Goal: Task Accomplishment & Management: Manage account settings

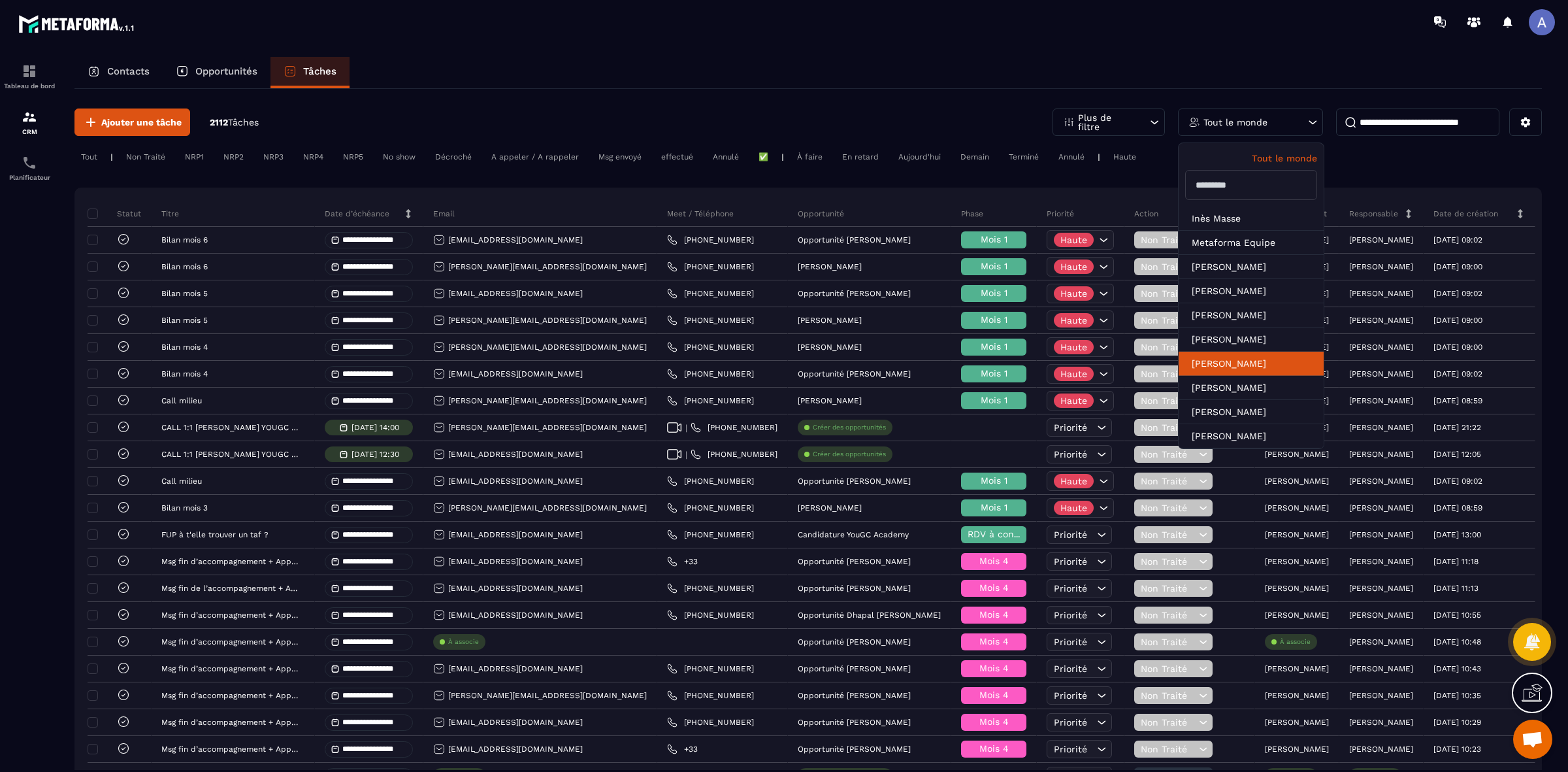
click at [1212, 368] on li "[PERSON_NAME]" at bounding box center [1250, 364] width 145 height 24
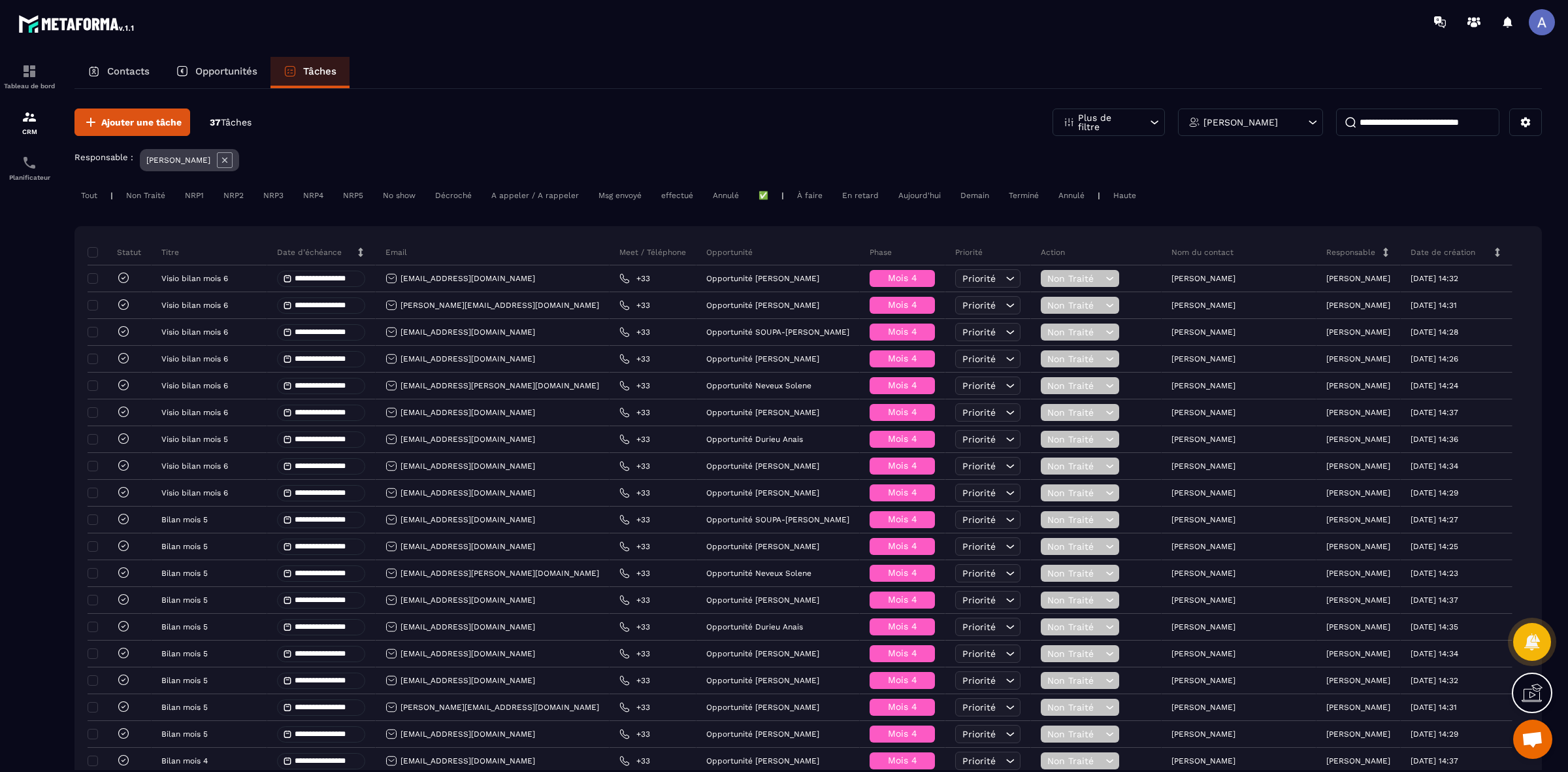
click at [365, 248] on icon at bounding box center [360, 252] width 9 height 9
click at [872, 192] on div "En retard" at bounding box center [860, 195] width 49 height 16
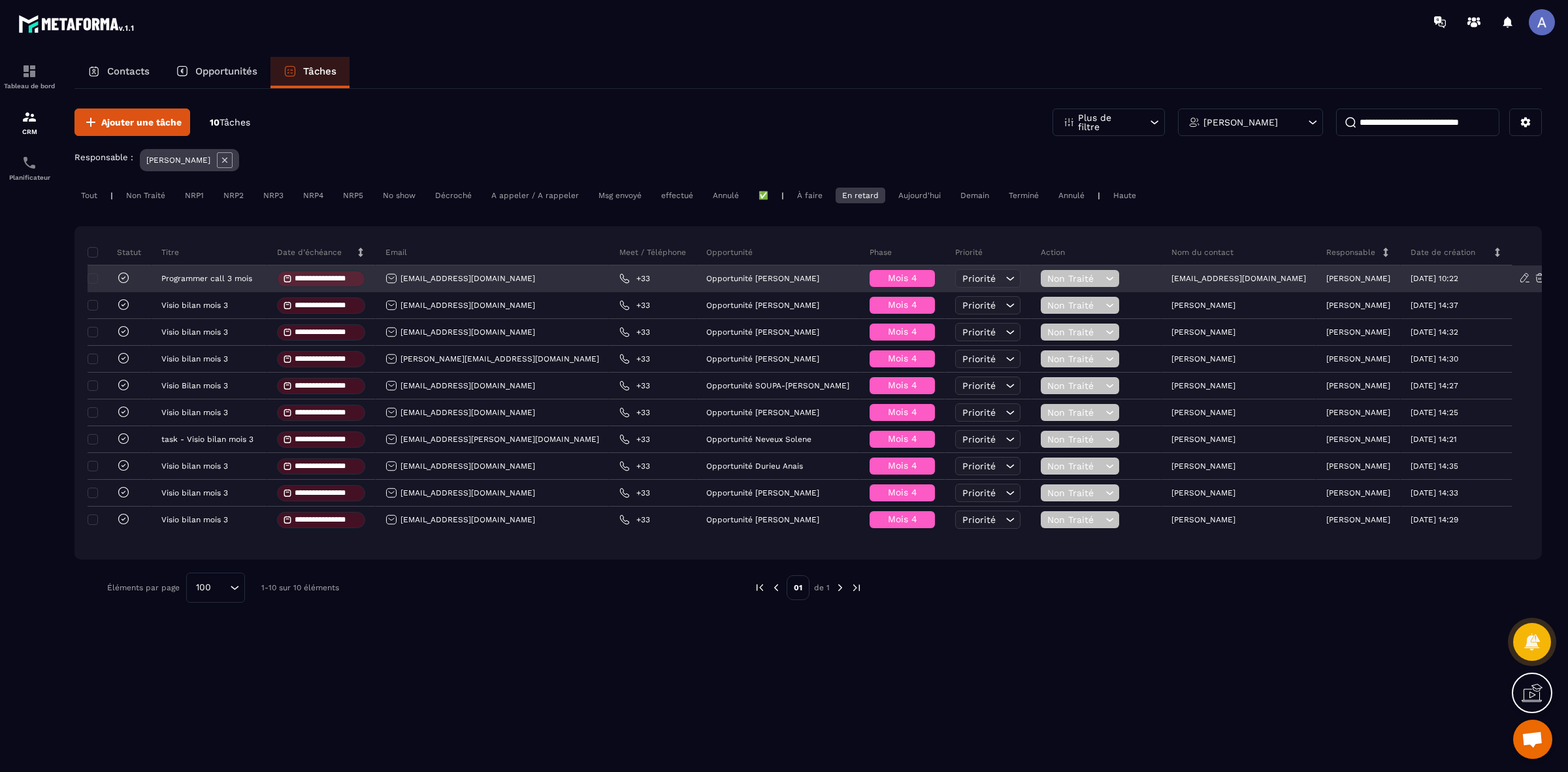
click at [1099, 278] on span "Non Traité" at bounding box center [1074, 278] width 55 height 10
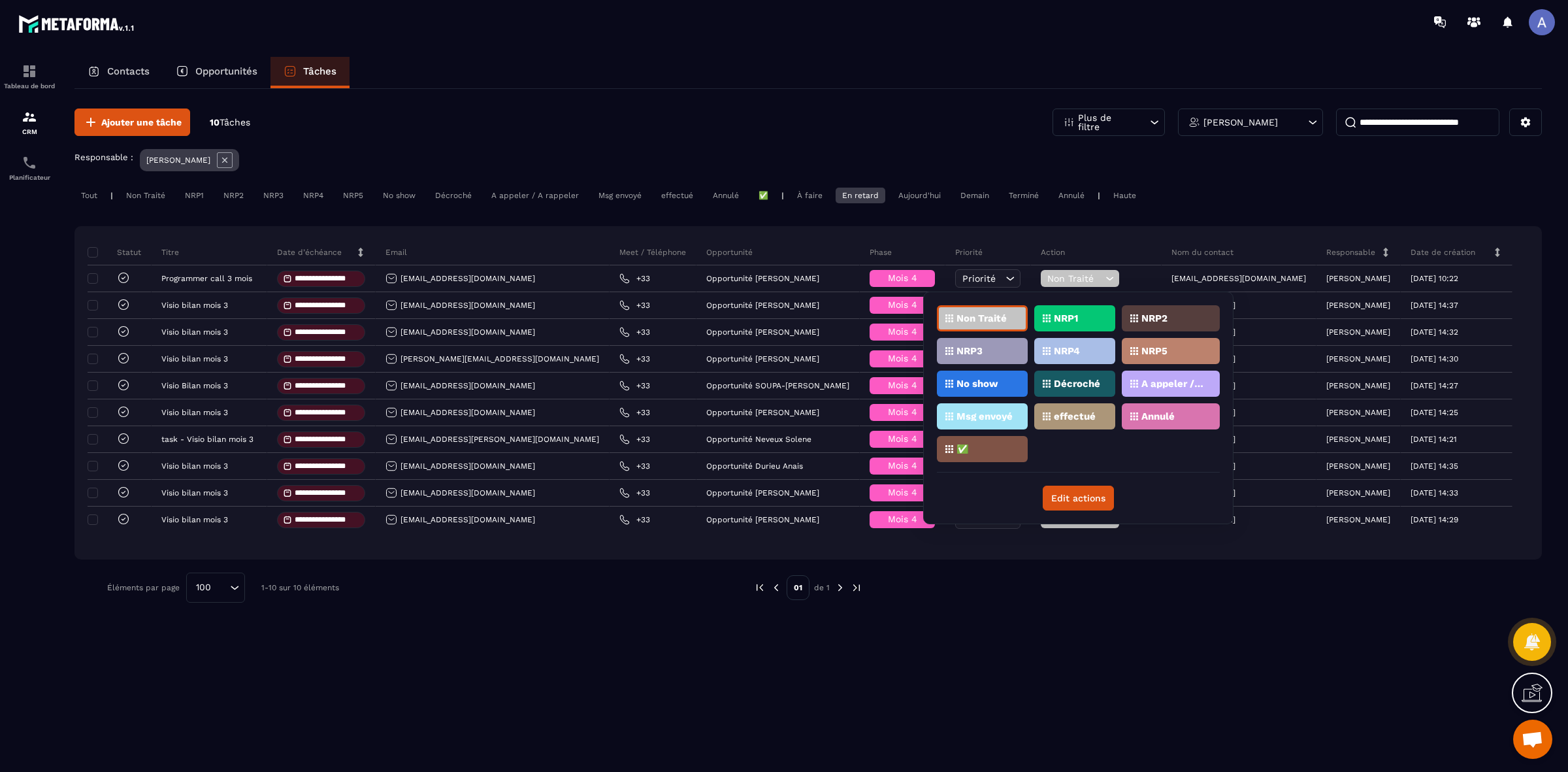
click at [1073, 418] on p "effectué" at bounding box center [1074, 416] width 42 height 9
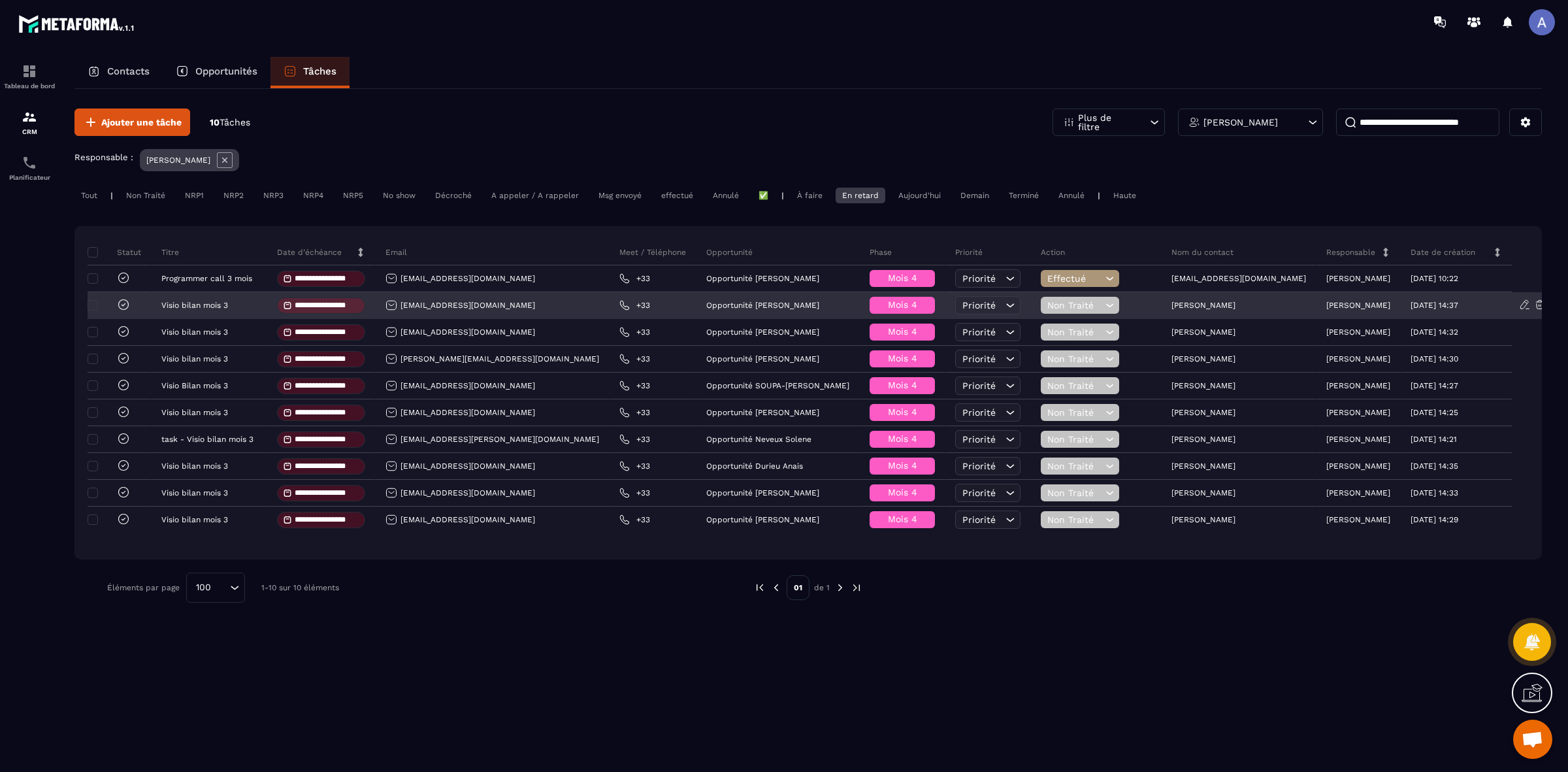
click at [1096, 312] on div "Non Traité" at bounding box center [1080, 305] width 78 height 17
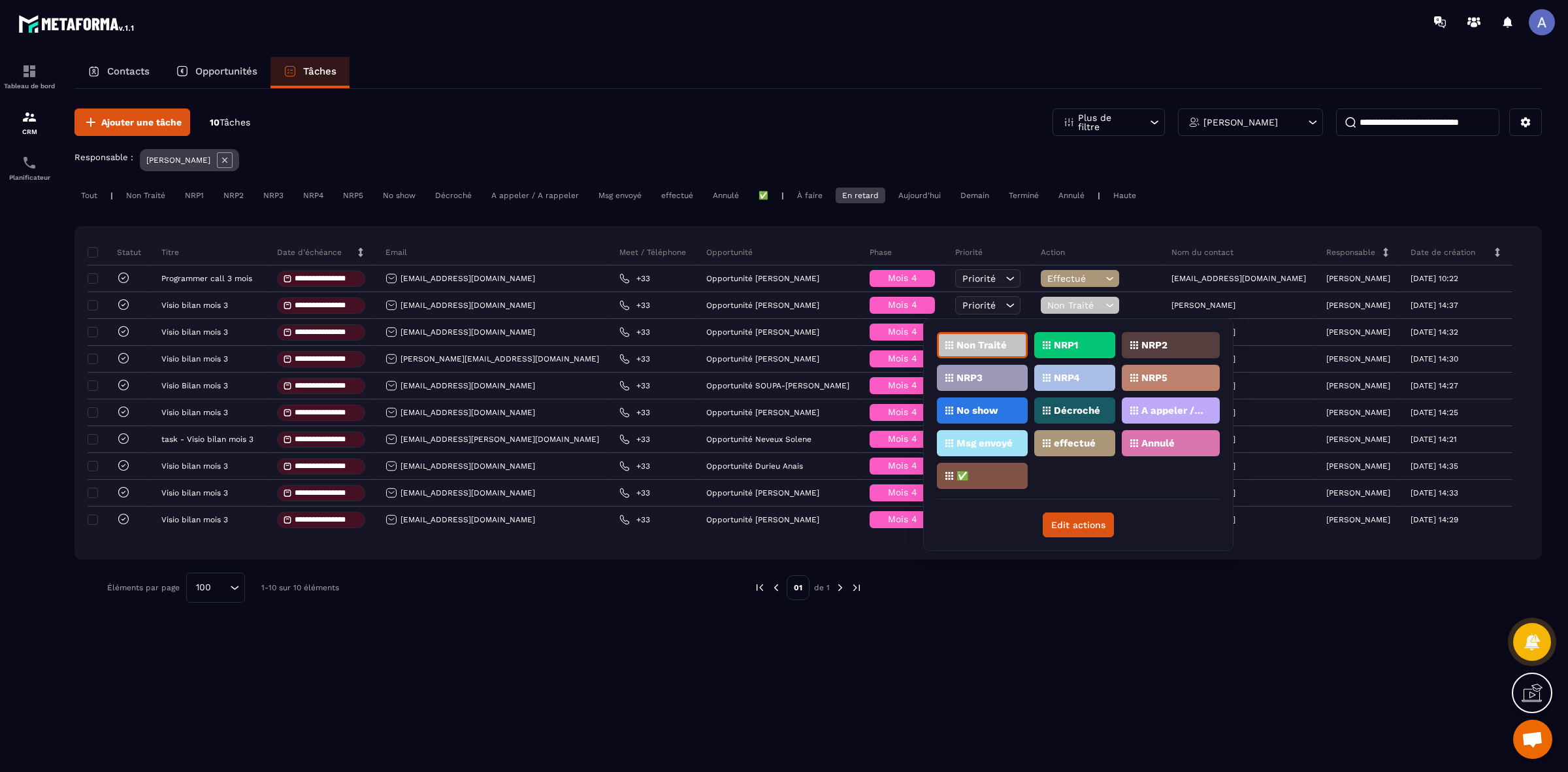
click at [1066, 433] on div "effectué" at bounding box center [1074, 442] width 81 height 26
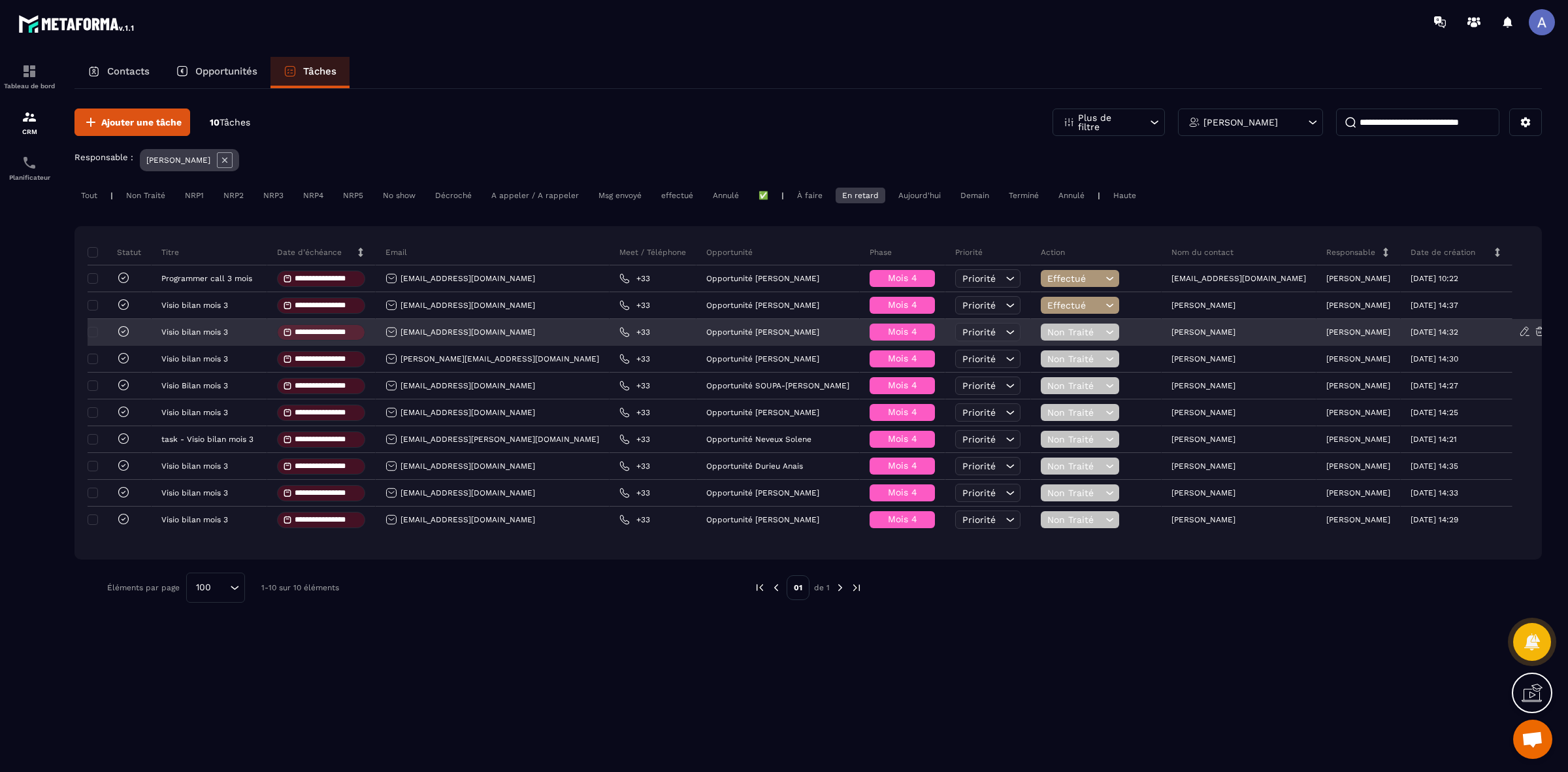
click at [1067, 334] on span "Non Traité" at bounding box center [1074, 331] width 55 height 10
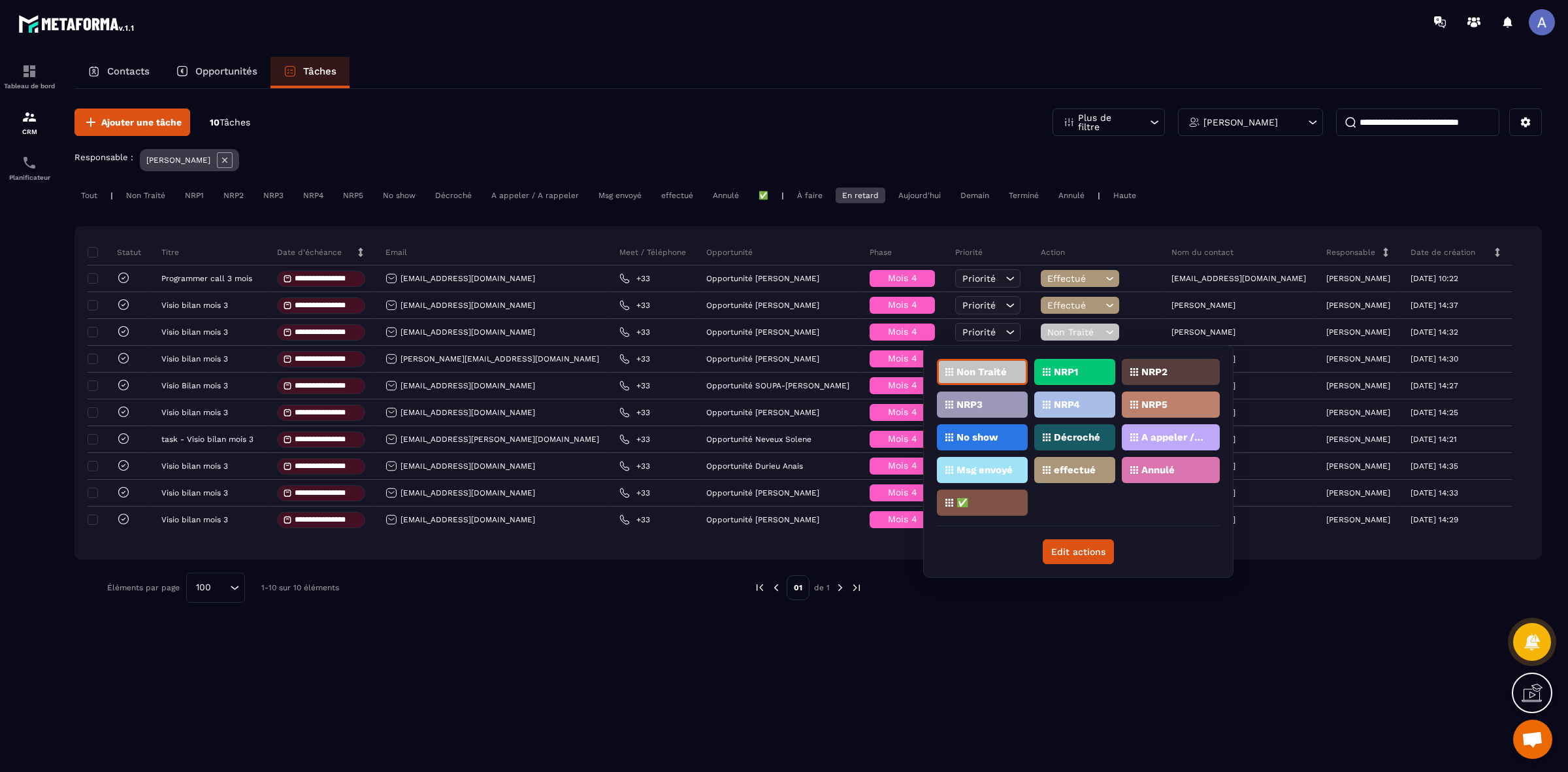
click at [1052, 465] on div "effectué" at bounding box center [1074, 470] width 81 height 26
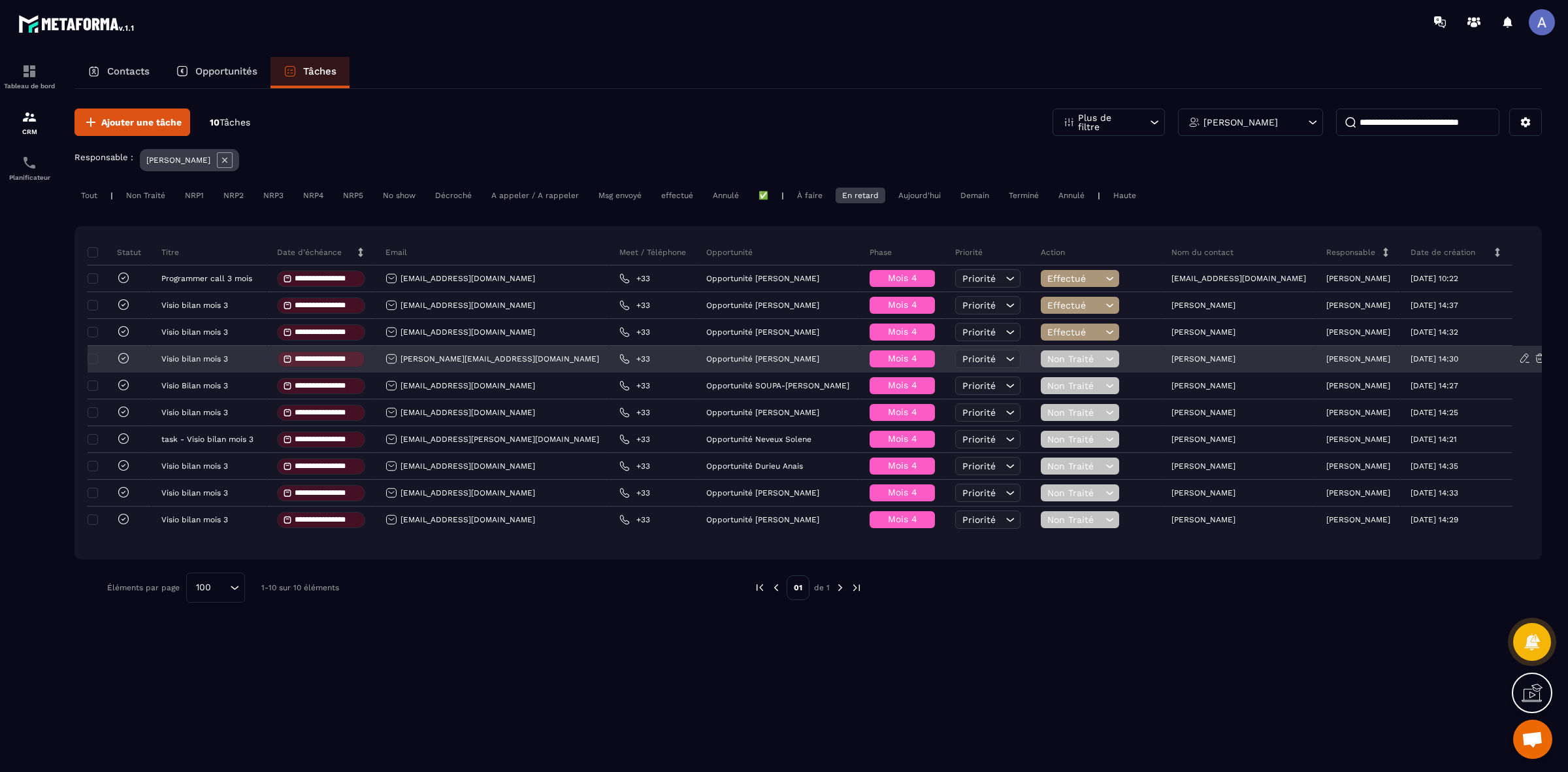
click at [1056, 358] on span "Non Traité" at bounding box center [1074, 358] width 55 height 10
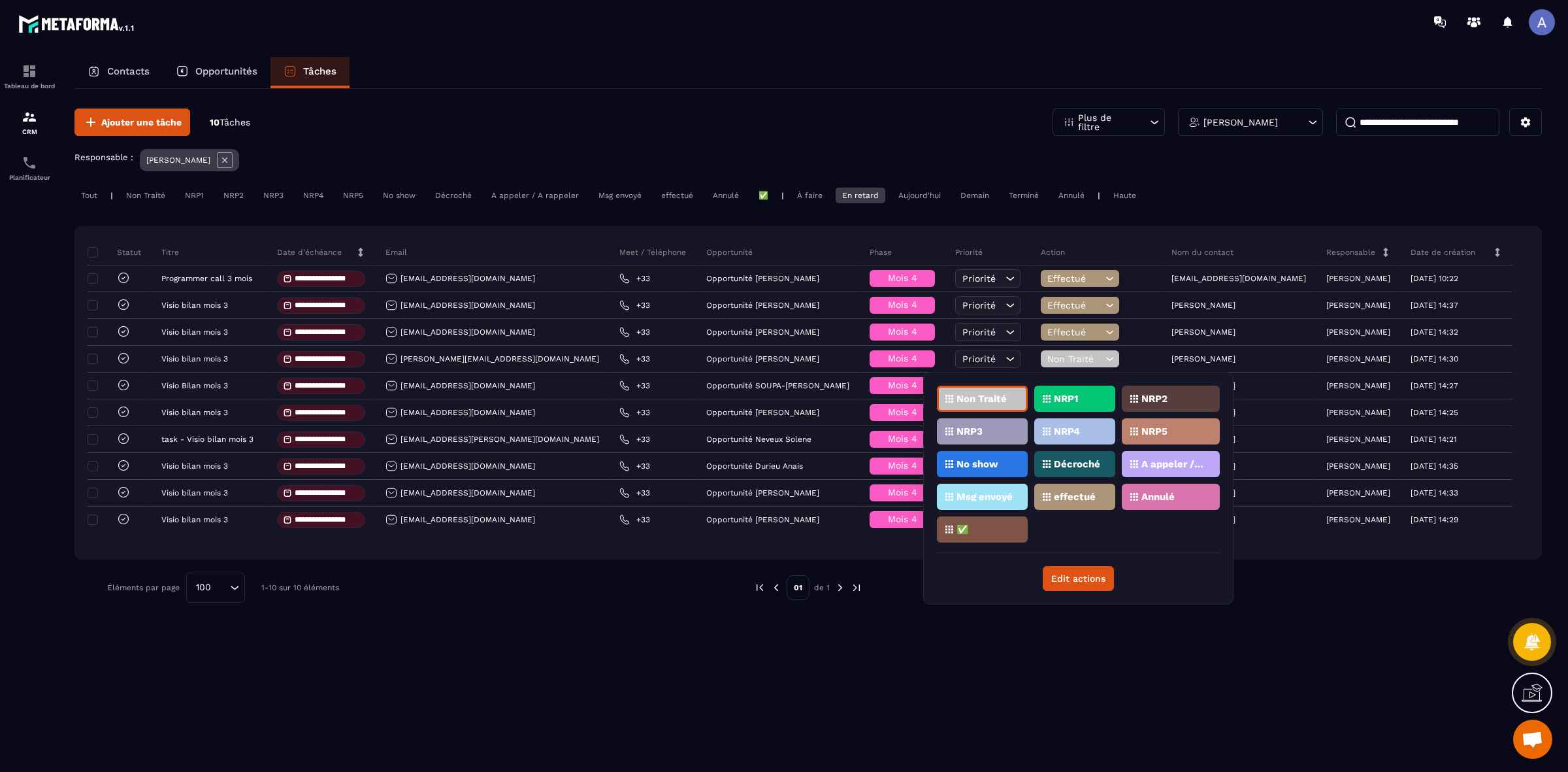
click at [1065, 459] on p "Décroché" at bounding box center [1077, 464] width 47 height 9
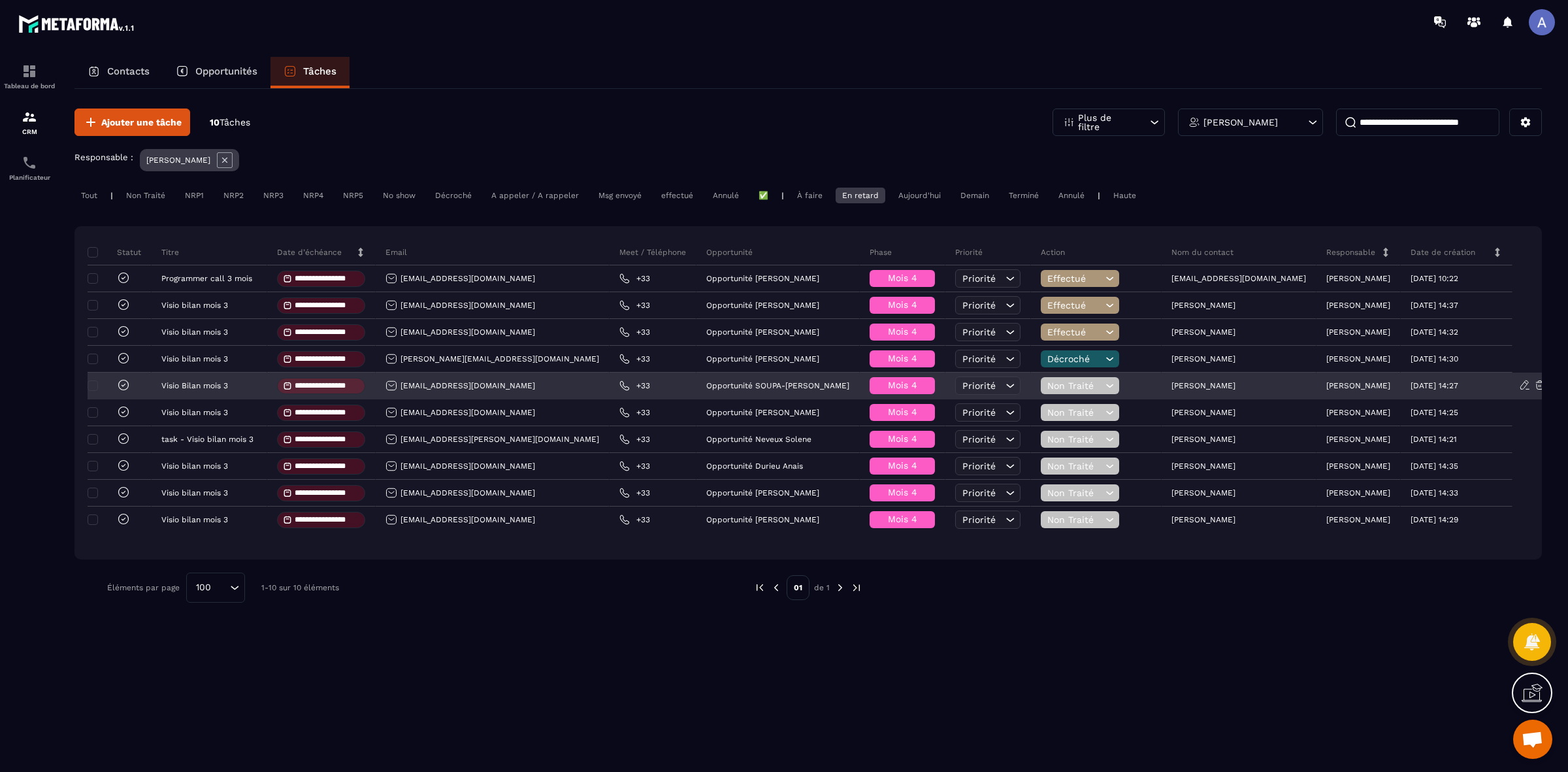
click at [1065, 388] on span "Non Traité" at bounding box center [1074, 385] width 55 height 10
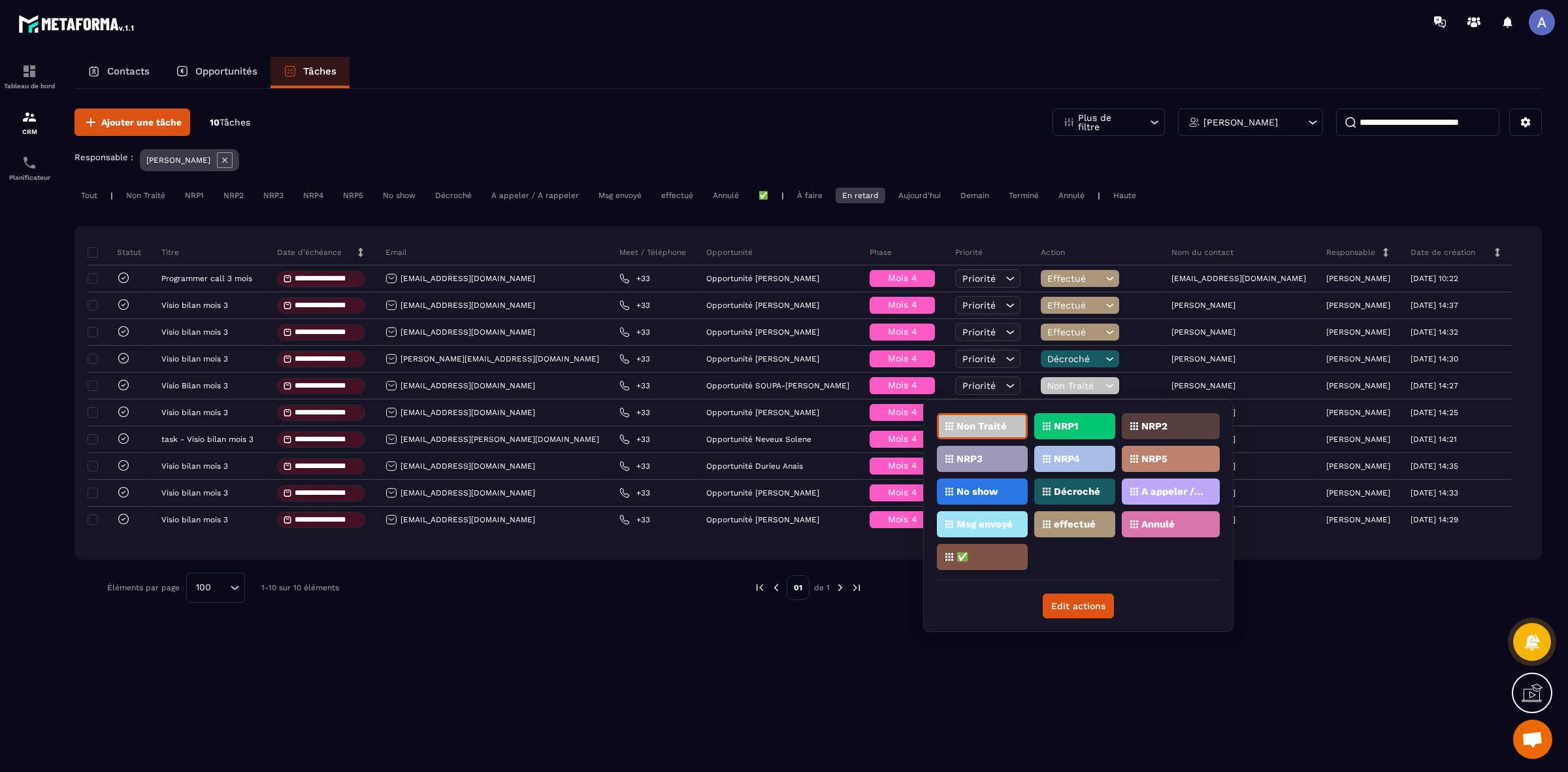
click at [1083, 524] on p "effectué" at bounding box center [1074, 524] width 42 height 9
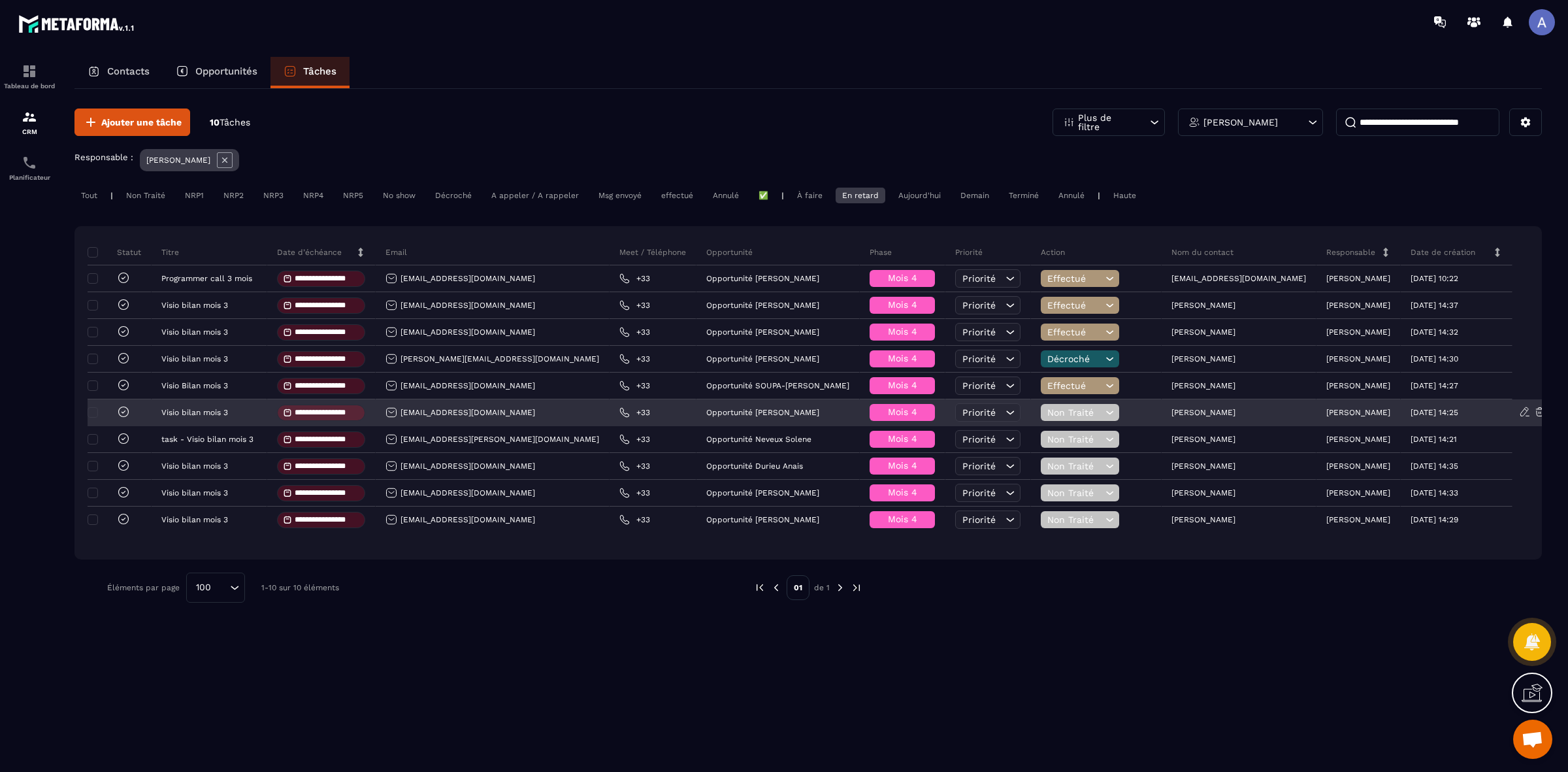
click at [1067, 416] on span "Non Traité" at bounding box center [1074, 412] width 55 height 10
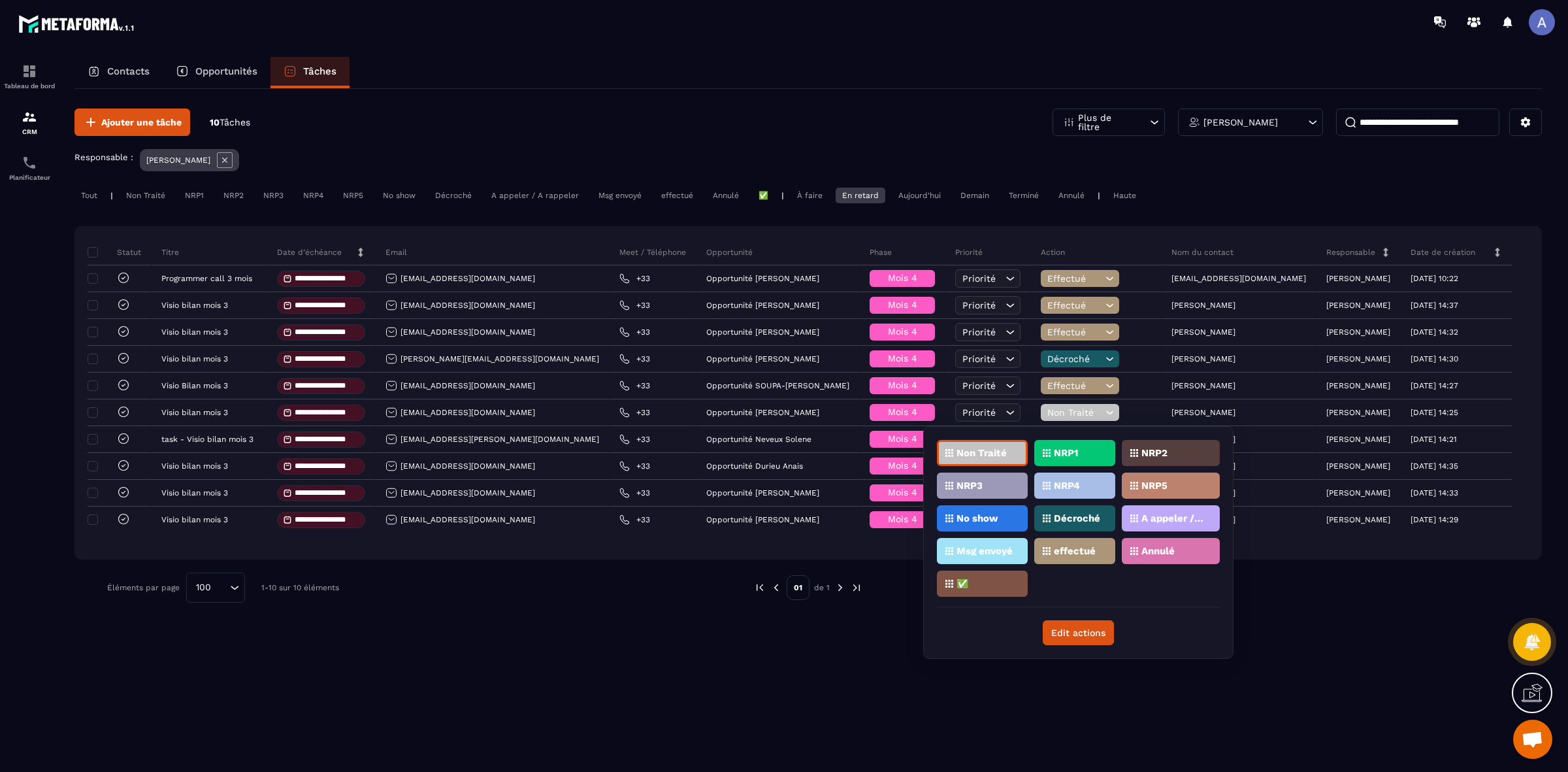
click at [1081, 540] on div "effectué" at bounding box center [1074, 551] width 81 height 26
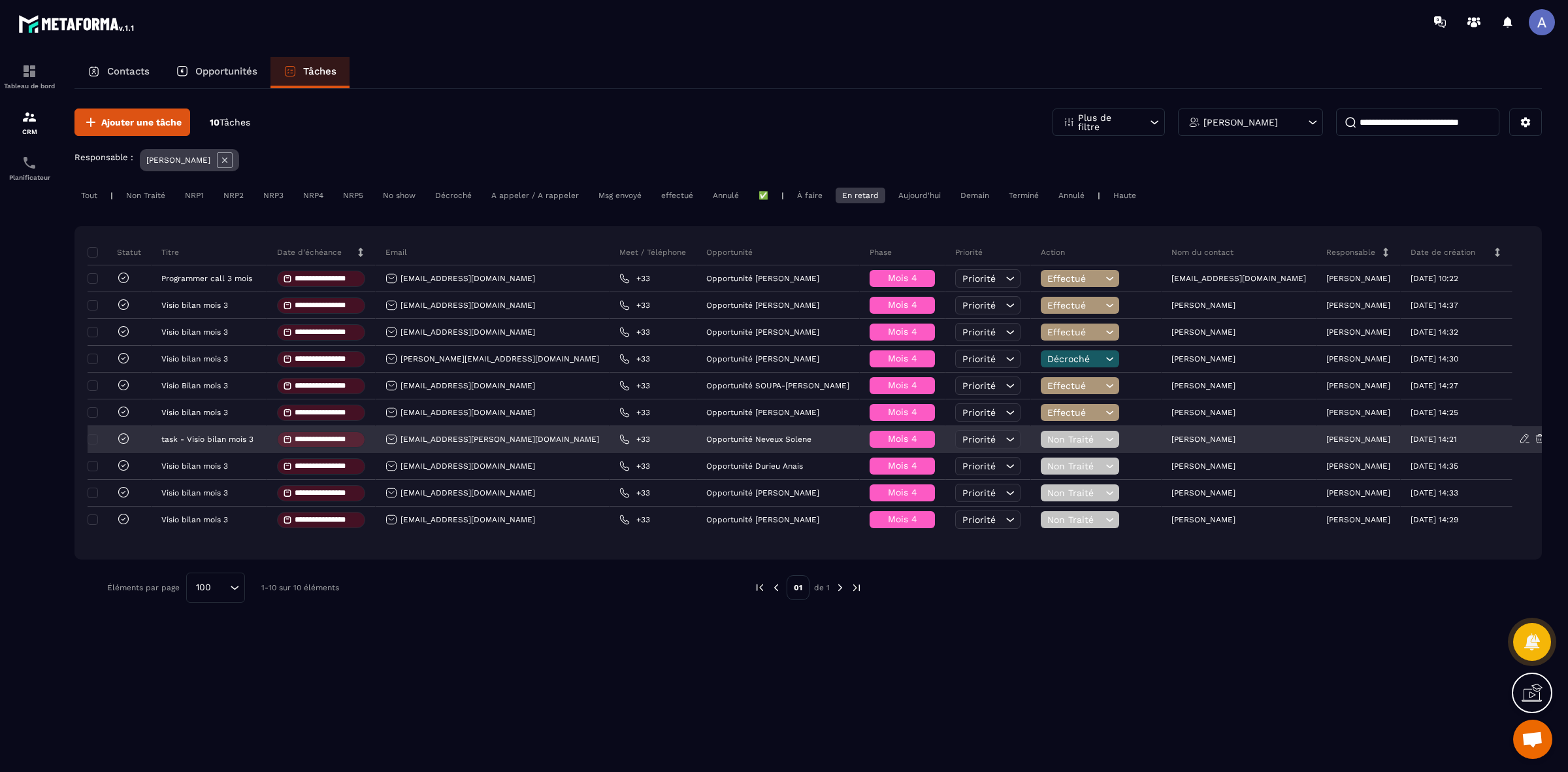
click at [1072, 439] on span "Non Traité" at bounding box center [1074, 439] width 55 height 10
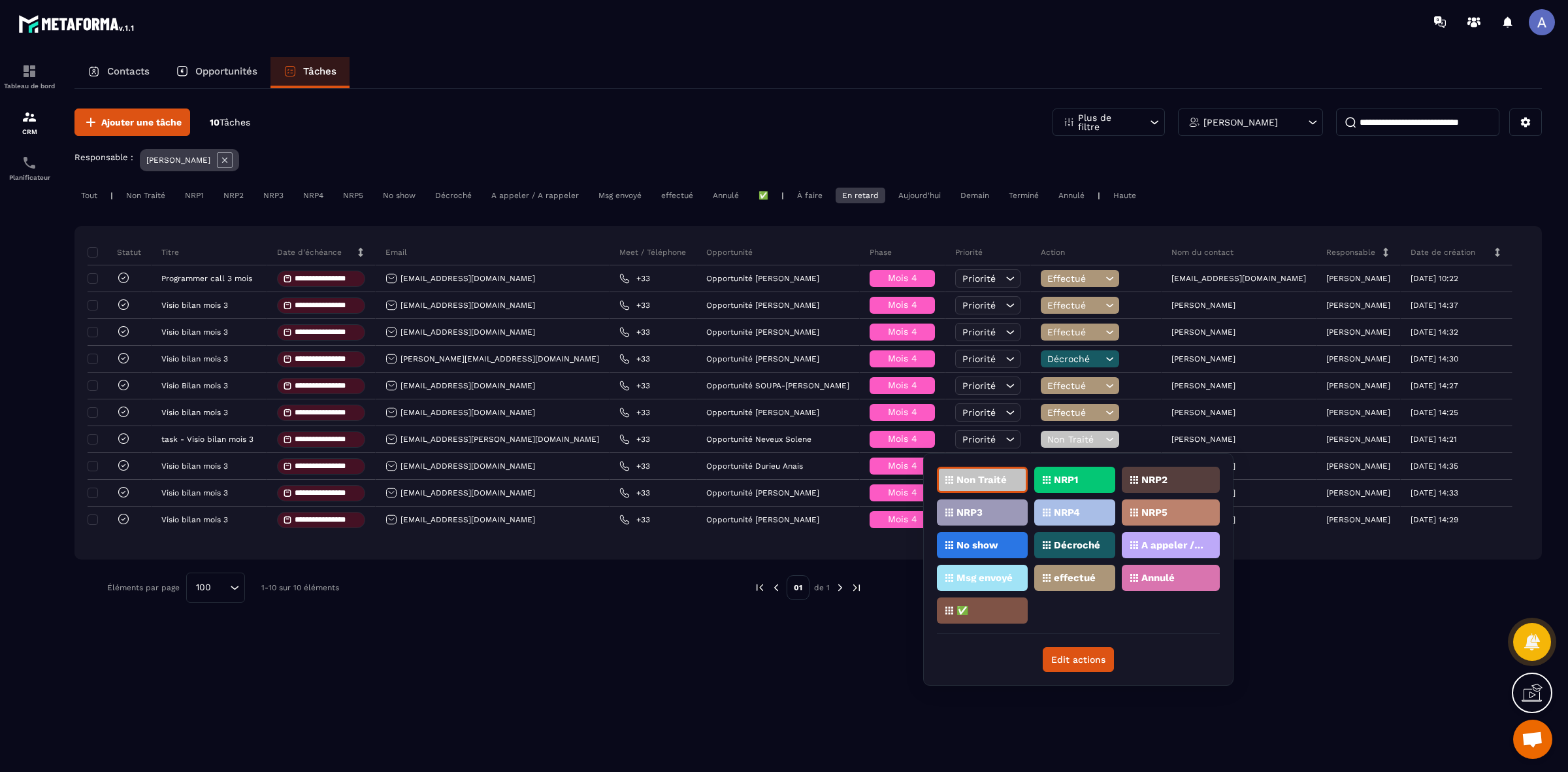
click at [1085, 573] on p "effectué" at bounding box center [1074, 578] width 42 height 9
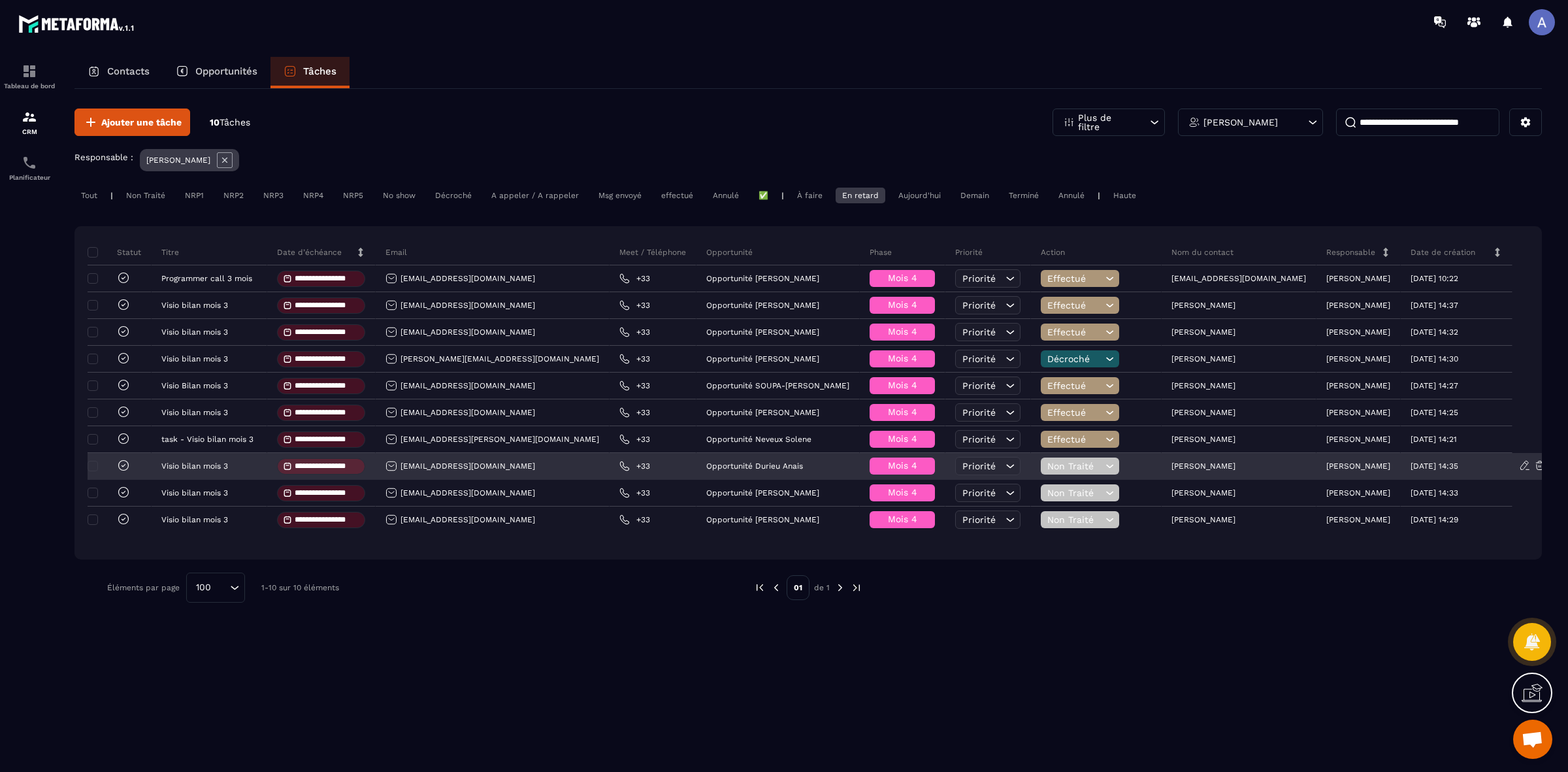
click at [1076, 465] on span "Non Traité" at bounding box center [1074, 465] width 55 height 10
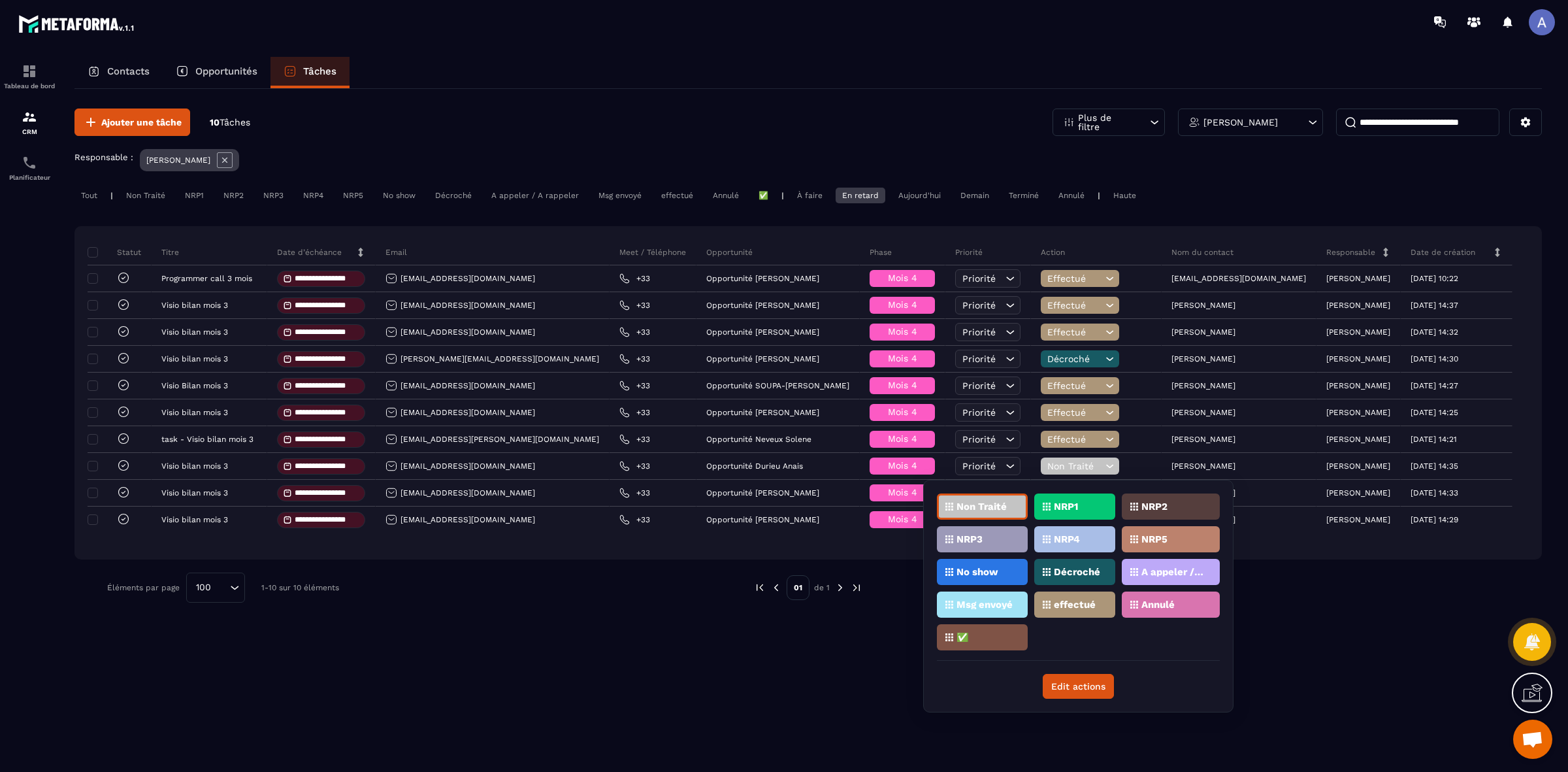
click at [1071, 602] on p "effectué" at bounding box center [1074, 604] width 42 height 9
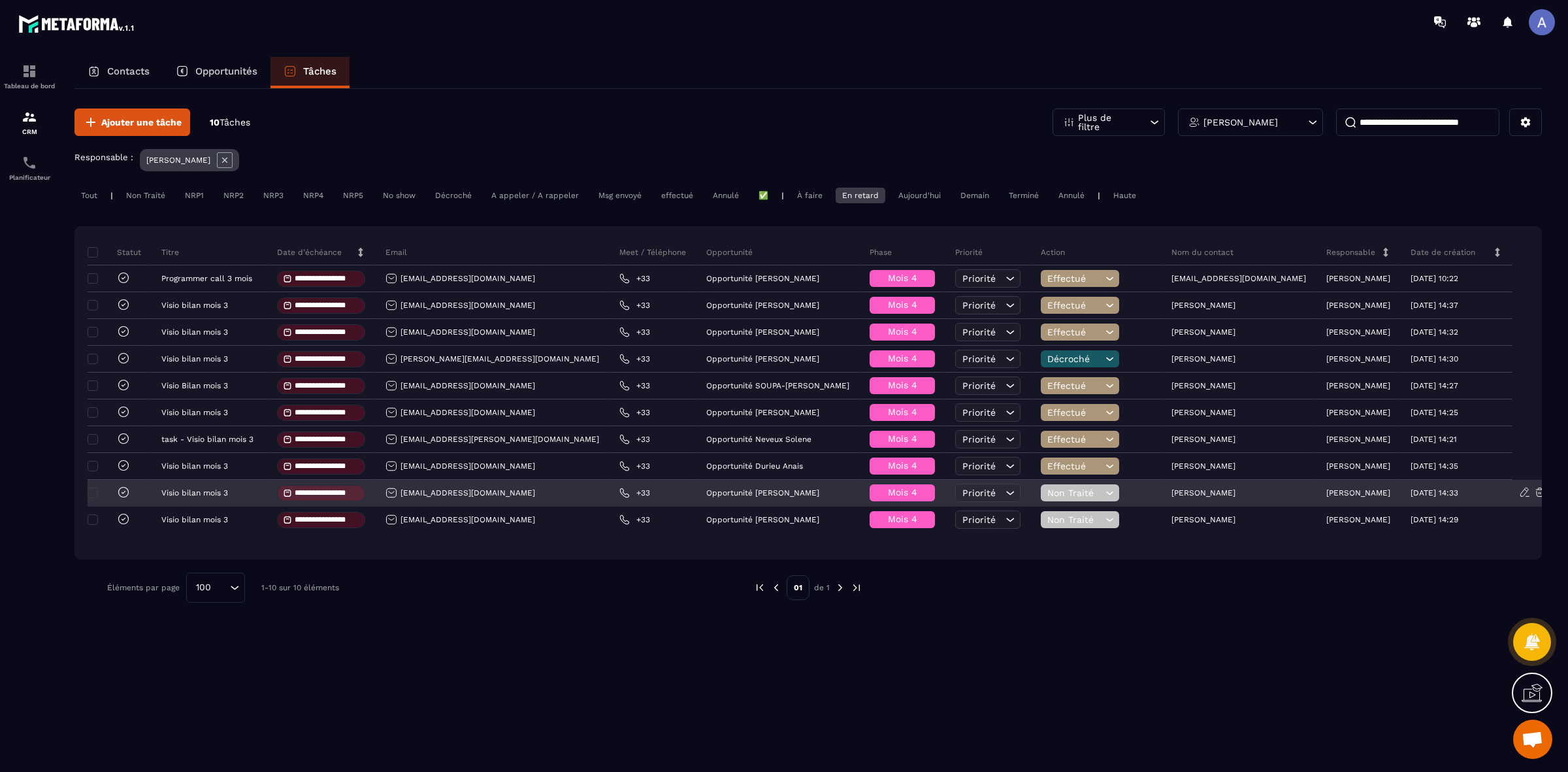
click at [1076, 487] on div "Non Traité" at bounding box center [1080, 493] width 78 height 17
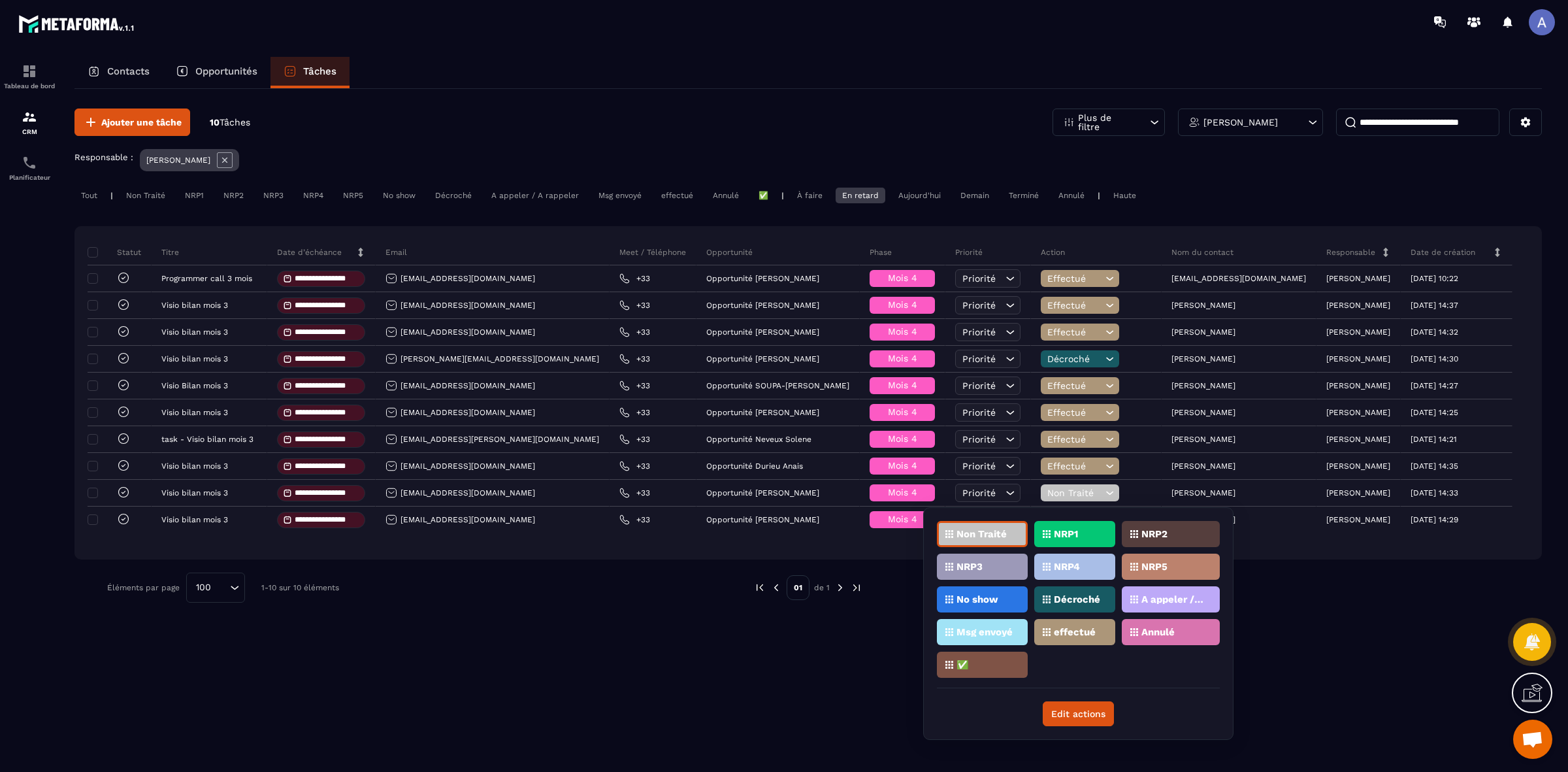
drag, startPoint x: 1061, startPoint y: 596, endPoint x: 1063, endPoint y: 563, distance: 33.1
click at [1060, 596] on p "Décroché" at bounding box center [1077, 599] width 47 height 9
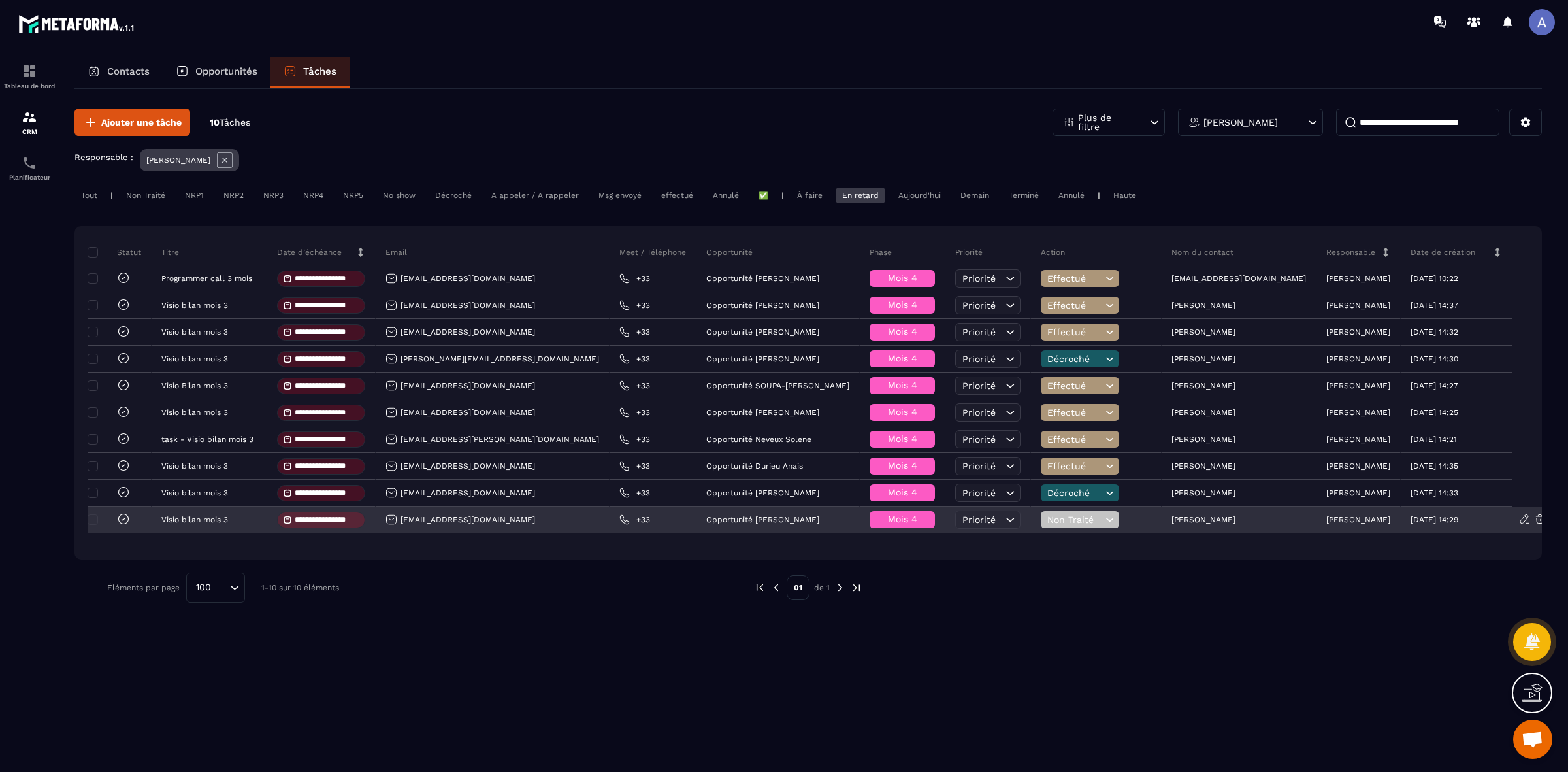
click at [1068, 521] on span "Non Traité" at bounding box center [1074, 519] width 55 height 10
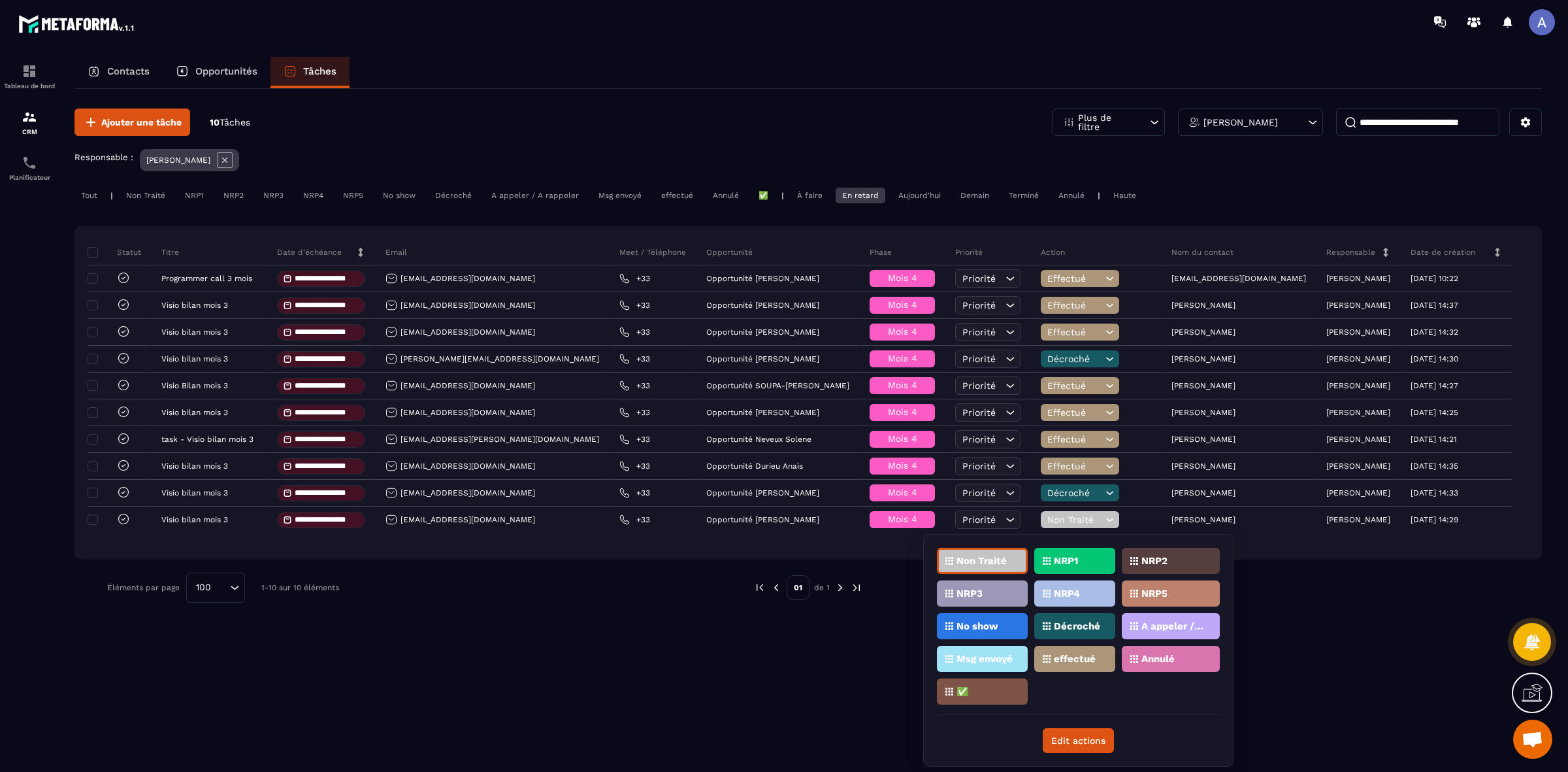
click at [1058, 654] on p "effectué" at bounding box center [1074, 659] width 42 height 9
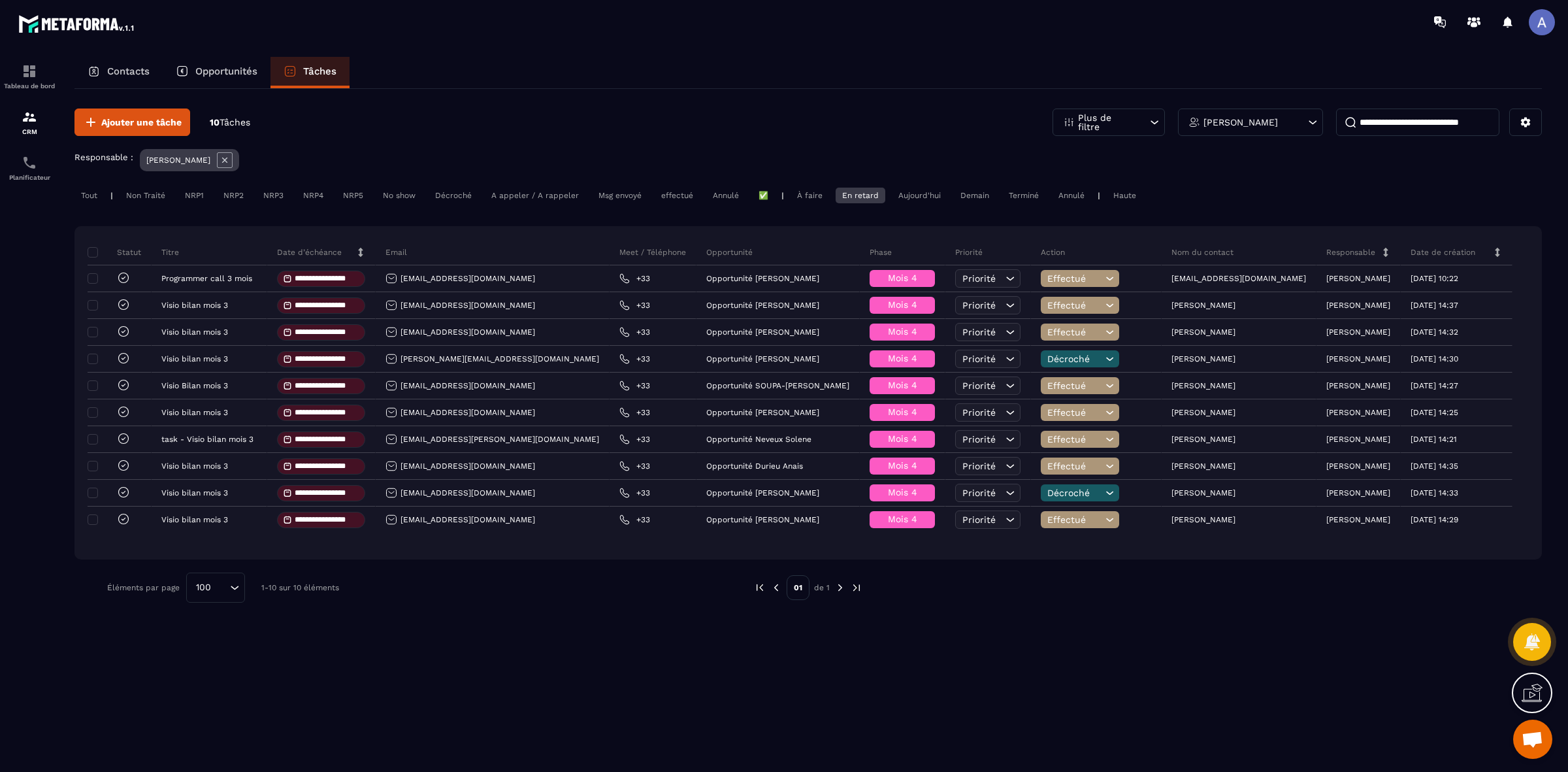
click at [1215, 602] on div at bounding box center [1196, 587] width 627 height 30
